Goal: Navigation & Orientation: Find specific page/section

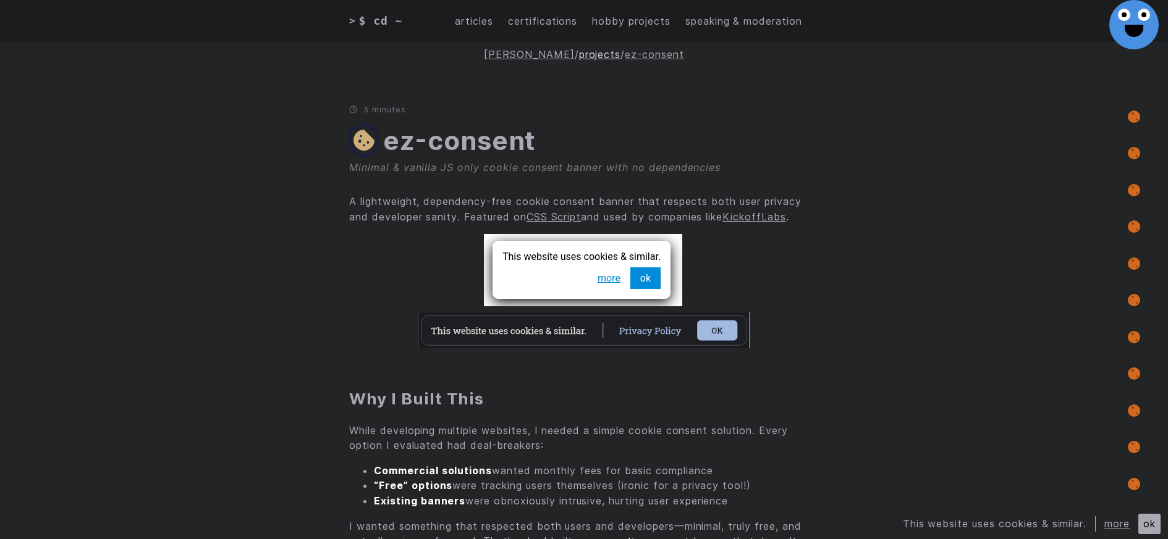
click at [585, 54] on link "projects" at bounding box center [600, 54] width 42 height 12
